Goal: Unclear

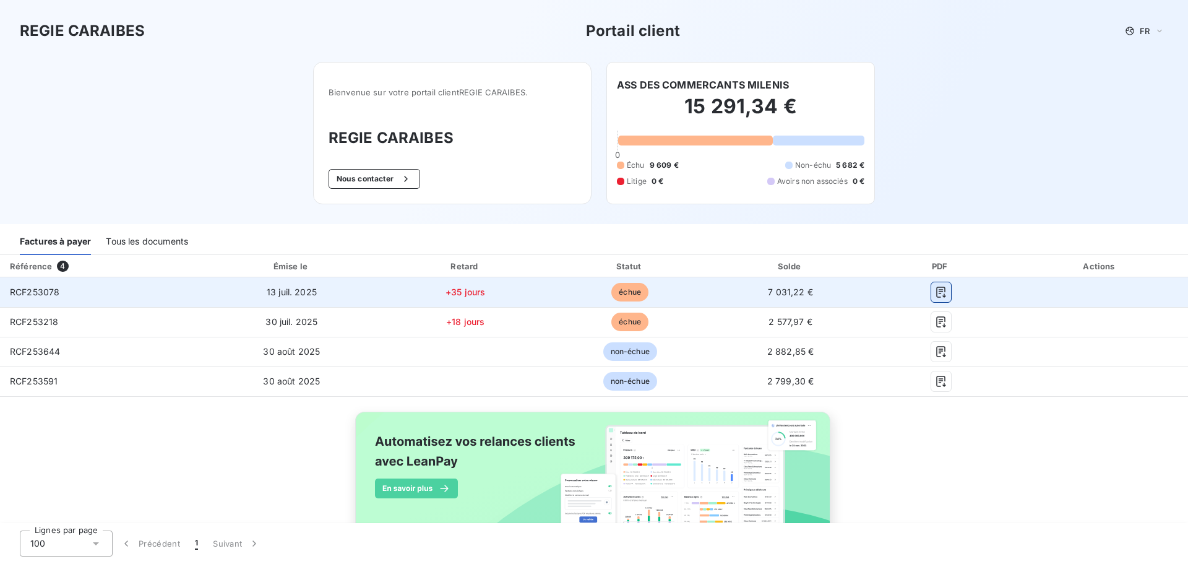
click at [935, 294] on icon "button" at bounding box center [941, 292] width 12 height 12
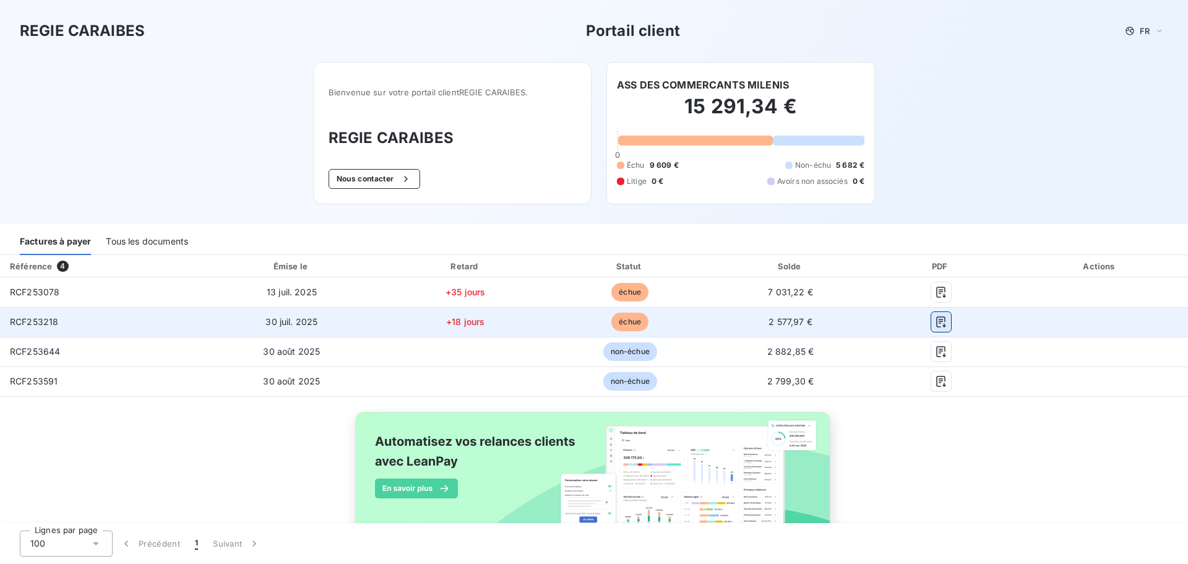
click at [935, 320] on icon "button" at bounding box center [941, 322] width 12 height 12
